Goal: Use online tool/utility: Utilize a website feature to perform a specific function

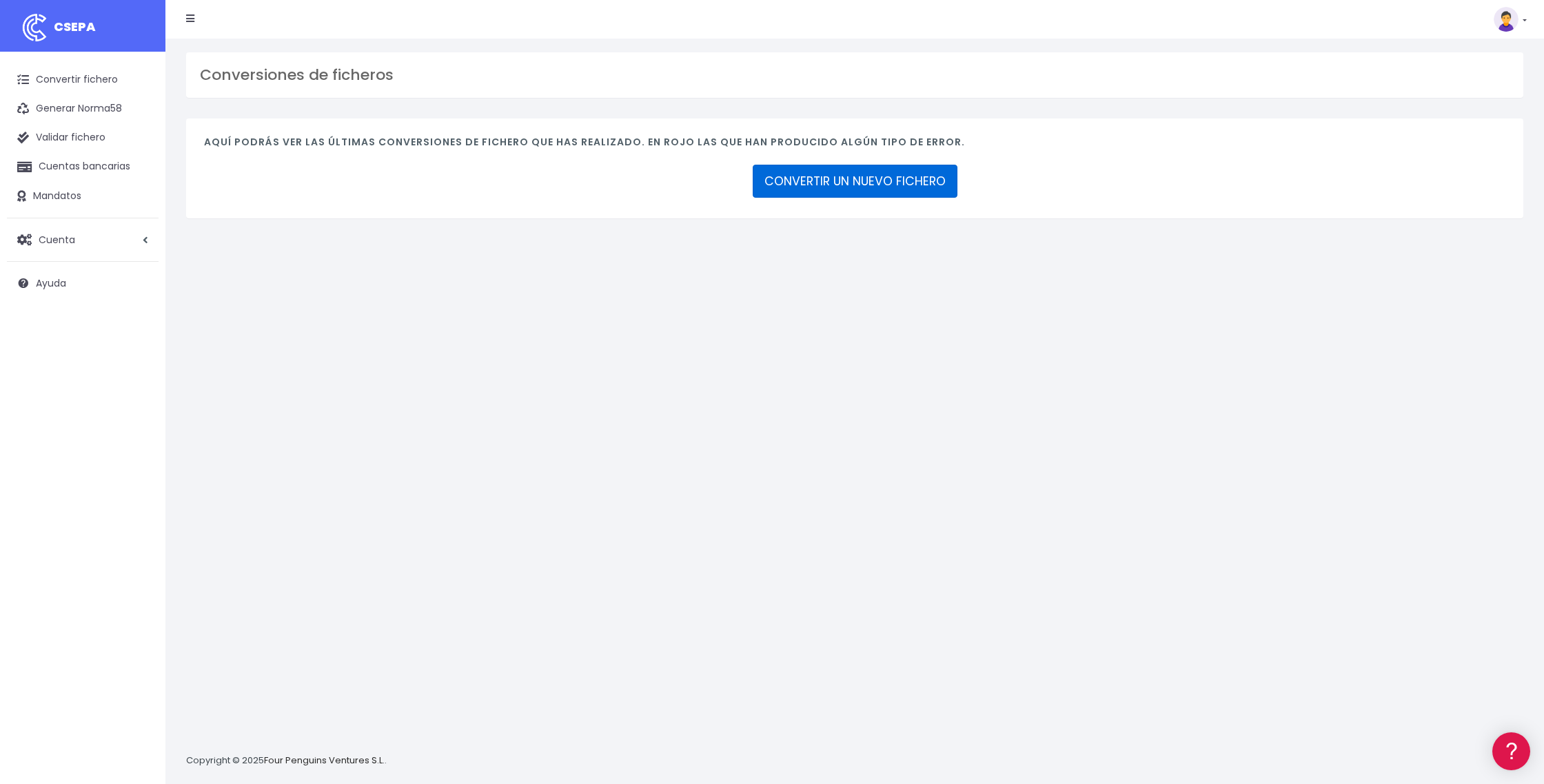
click at [834, 182] on link "CONVERTIR UN NUEVO FICHERO" at bounding box center [855, 181] width 205 height 33
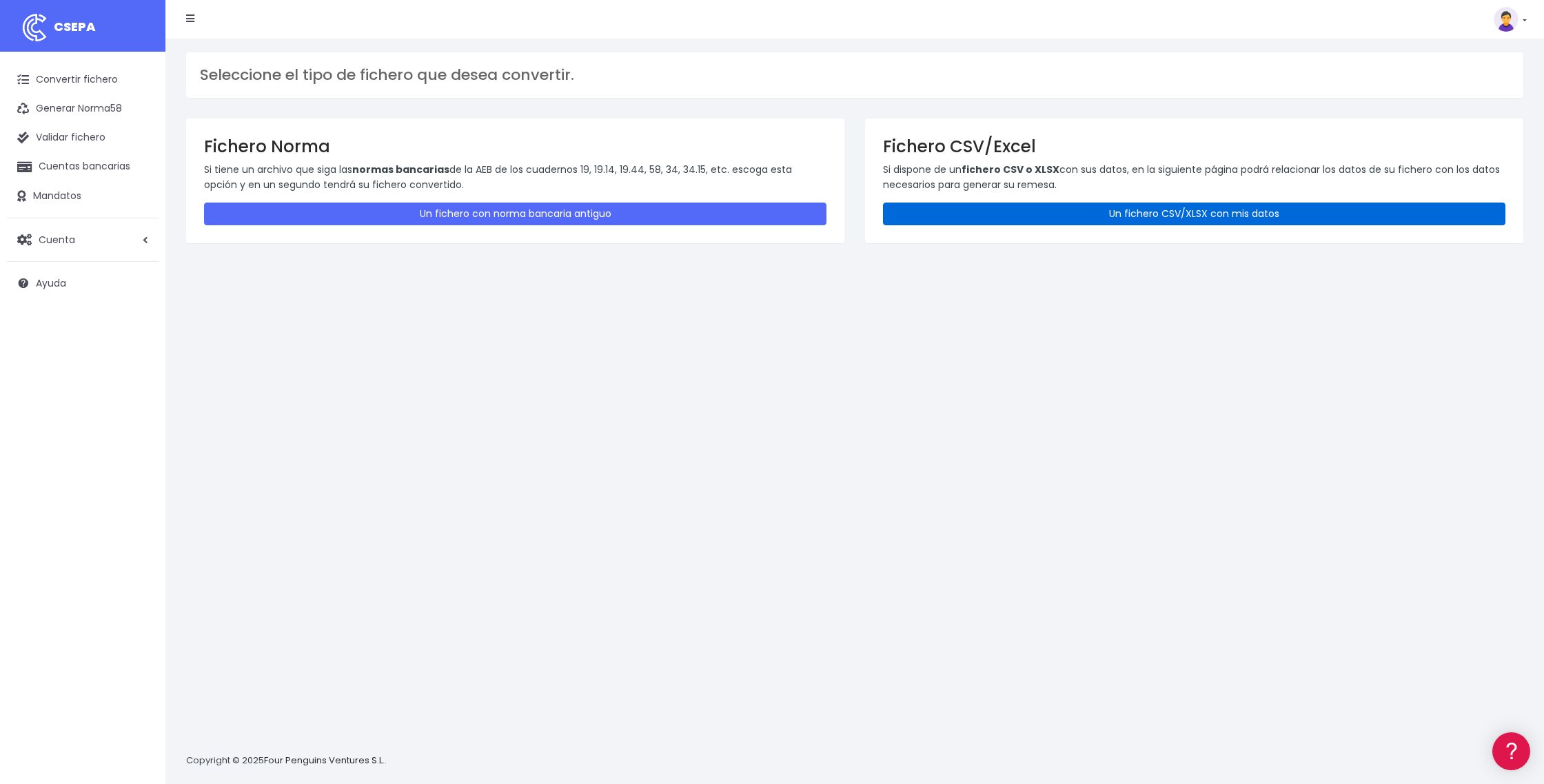
click at [1175, 214] on link "Un fichero CSV/XLSX con mis datos" at bounding box center [1194, 213] width 623 height 22
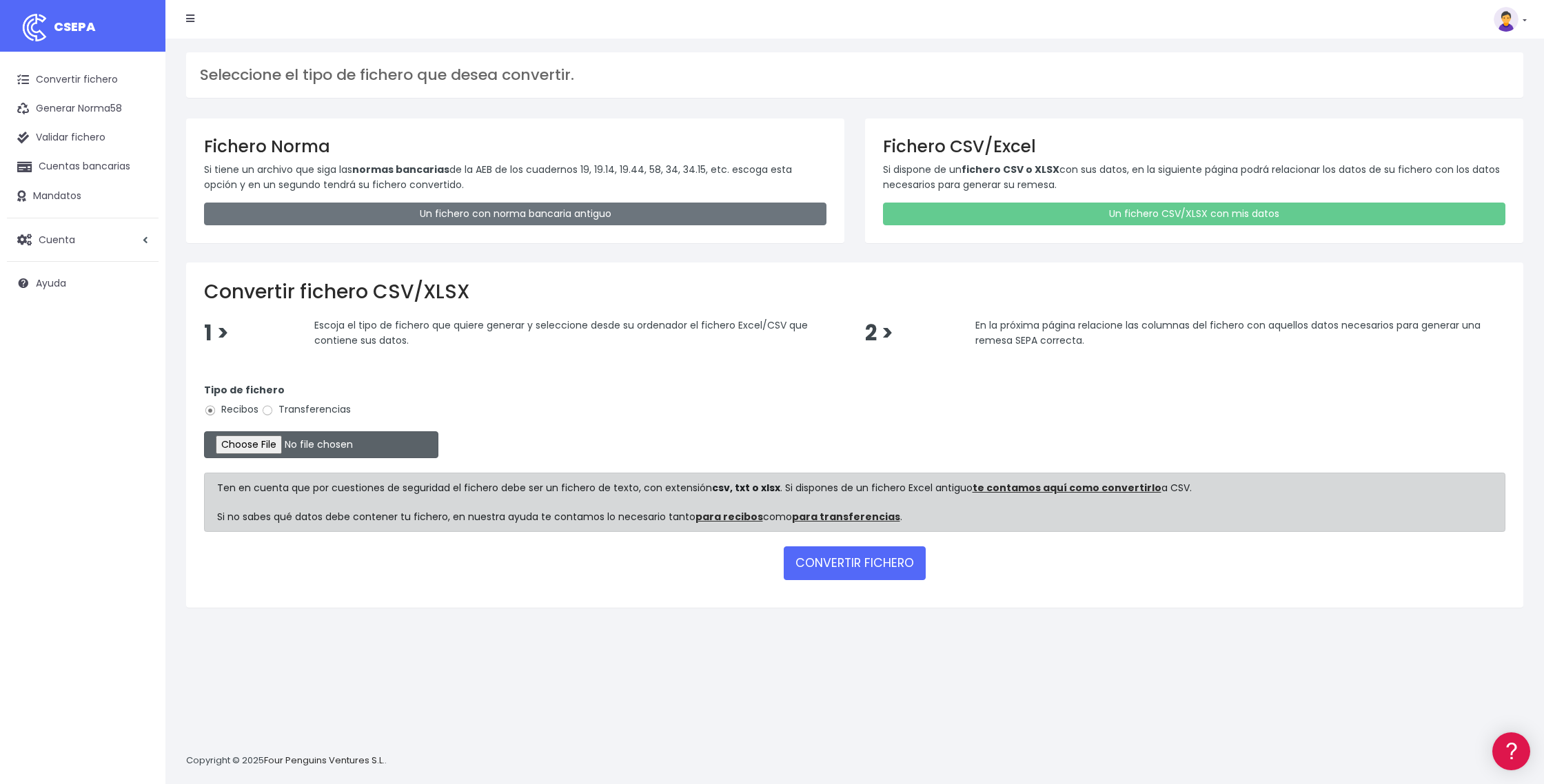
click at [277, 446] on input "file" at bounding box center [321, 444] width 234 height 27
type input "C:\fakepath\DOMI 23 SEPTIEMBRE.25.xlsx"
click at [875, 566] on button "CONVERTIR FICHERO" at bounding box center [854, 563] width 142 height 33
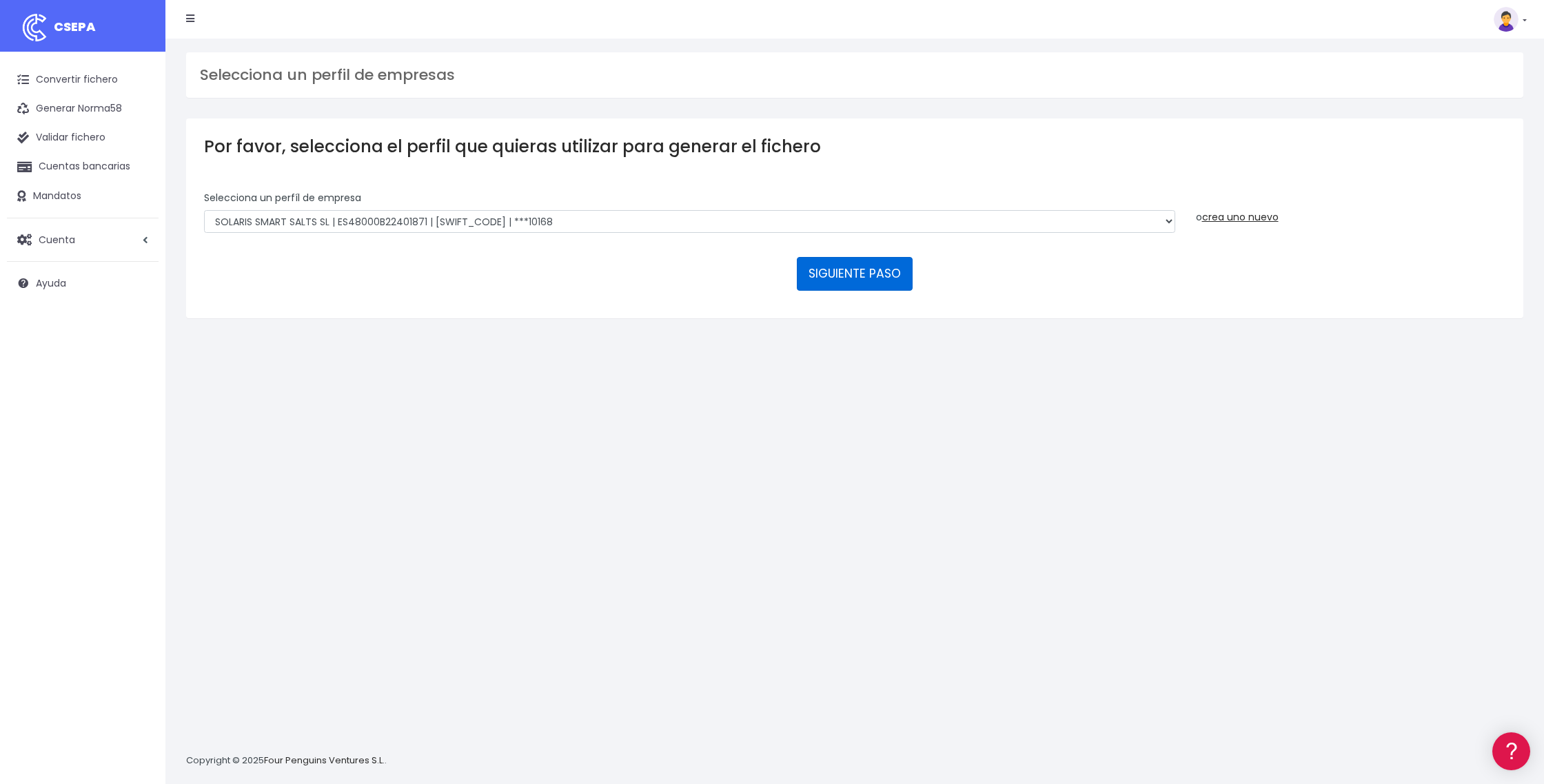
click at [821, 279] on button "SIGUIENTE PASO" at bounding box center [854, 274] width 115 height 33
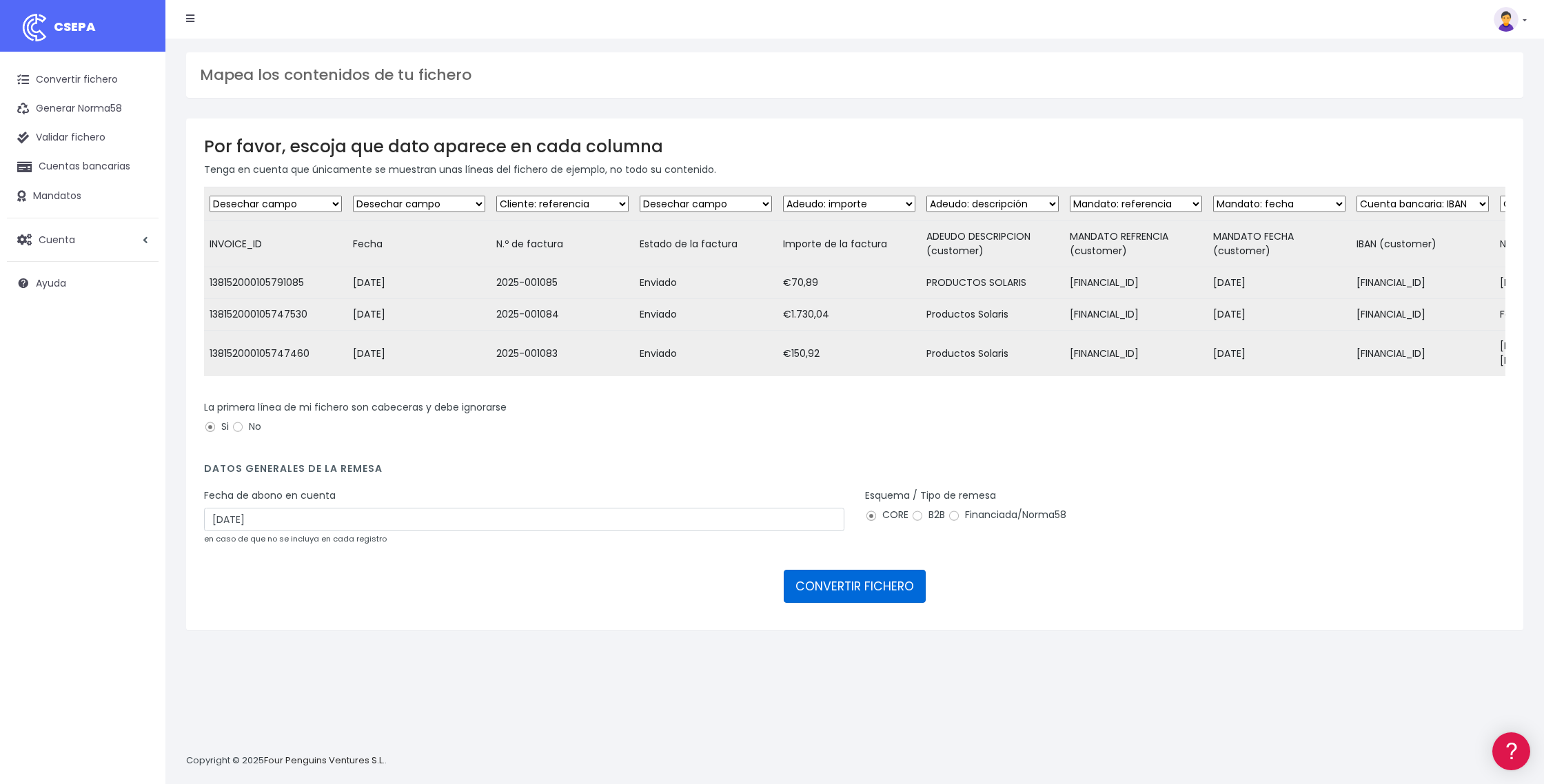
click at [836, 589] on button "CONVERTIR FICHERO" at bounding box center [854, 586] width 142 height 33
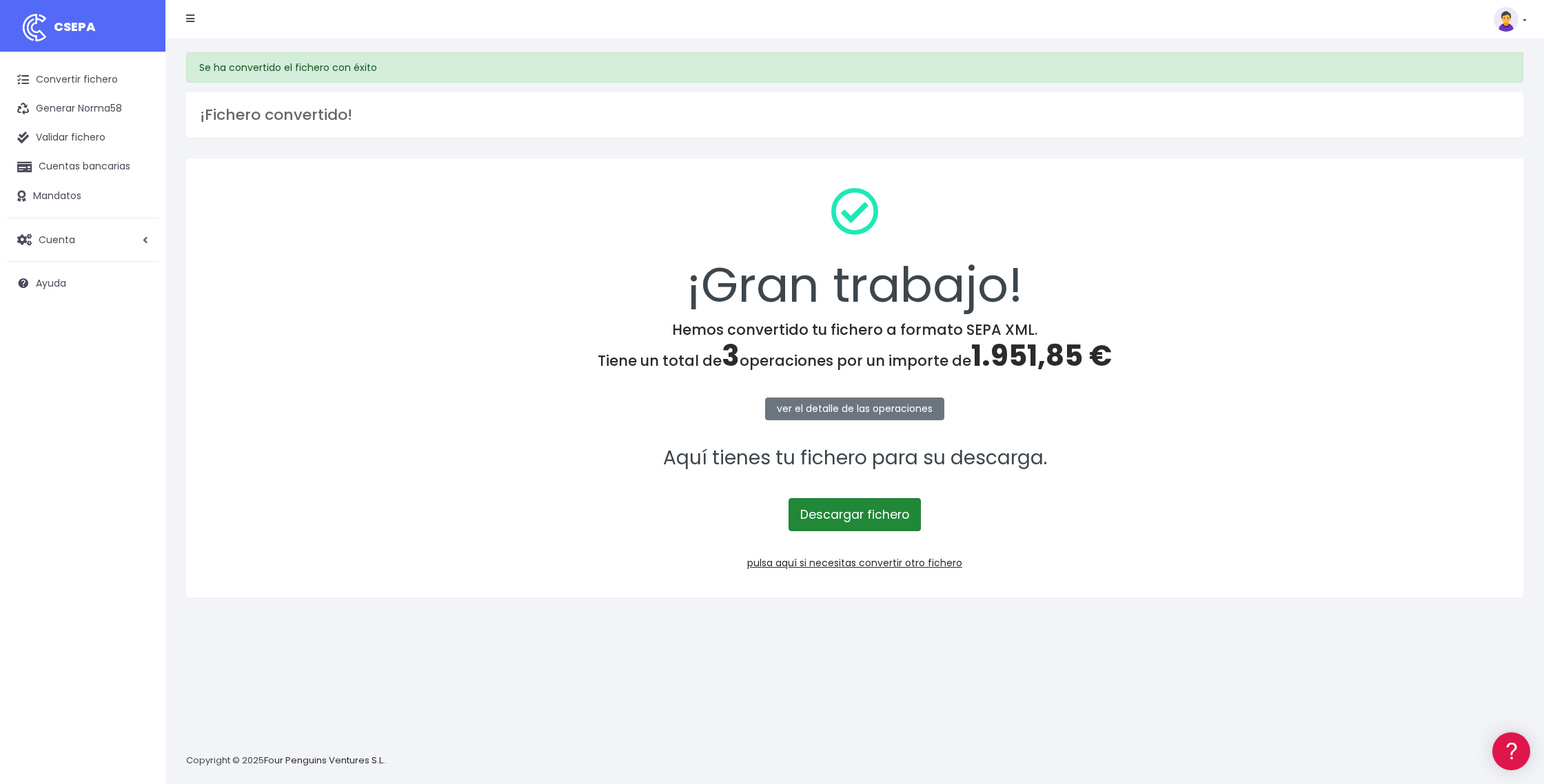
click at [849, 515] on link "Descargar fichero" at bounding box center [855, 515] width 133 height 33
